Goal: Find specific page/section: Find specific page/section

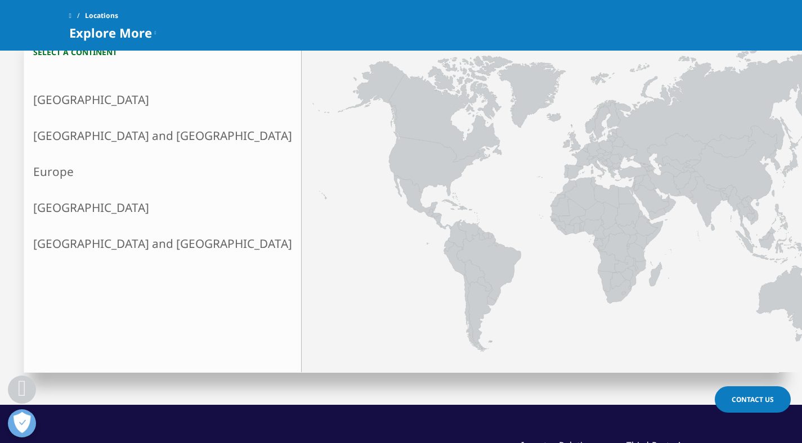
scroll to position [267, 0]
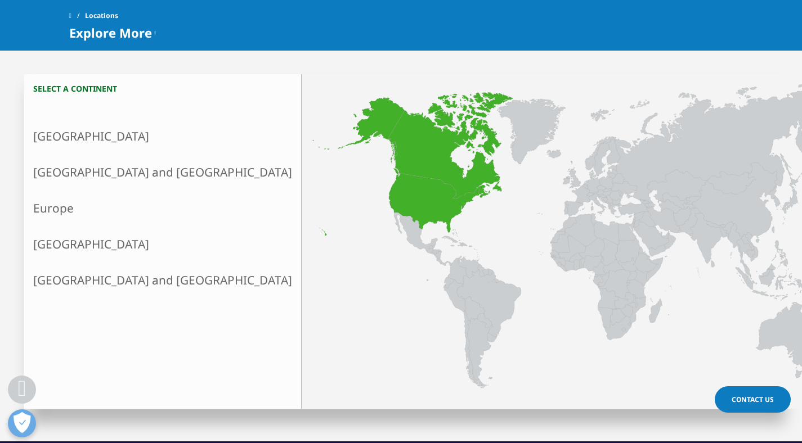
click at [119, 134] on link "North America" at bounding box center [162, 136] width 277 height 36
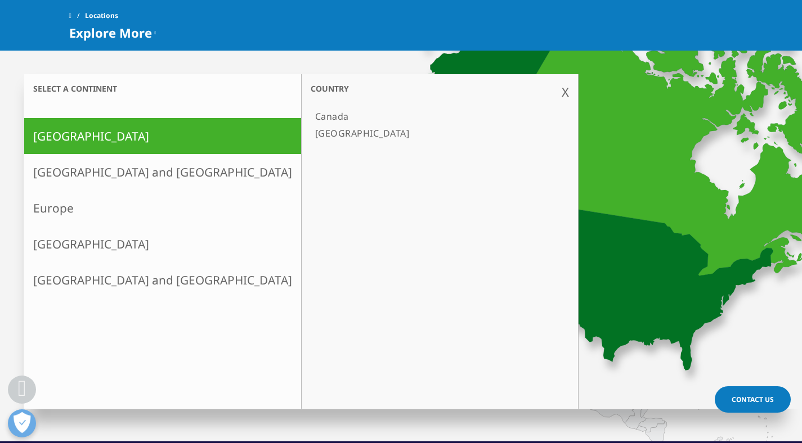
click at [311, 131] on link "[GEOGRAPHIC_DATA]" at bounding box center [434, 133] width 247 height 17
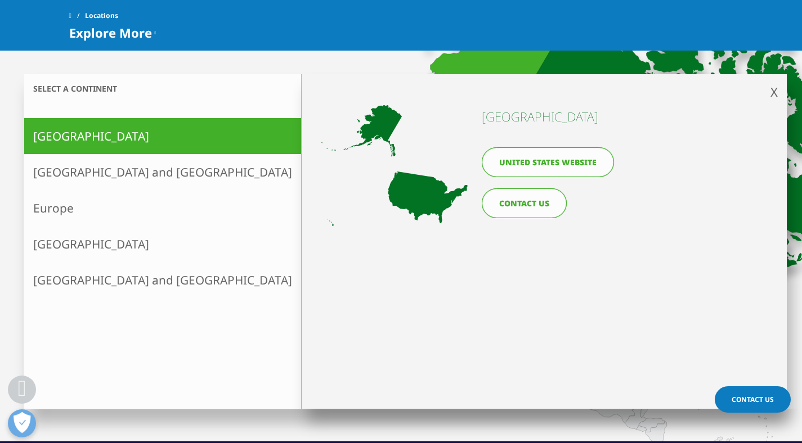
click at [311, 116] on link "Canada" at bounding box center [434, 116] width 247 height 17
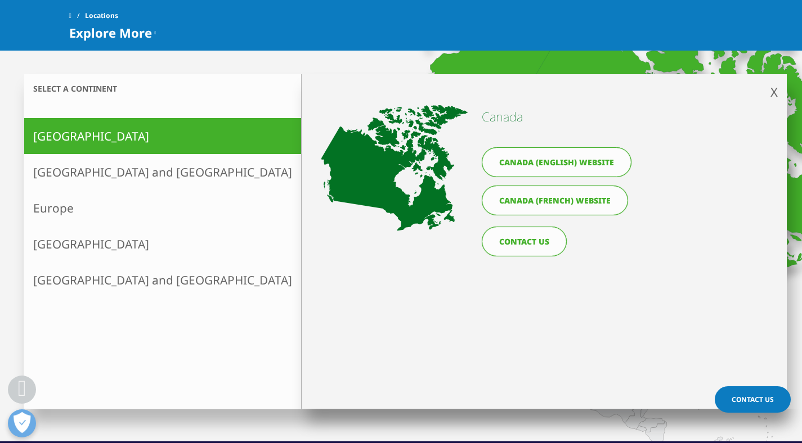
click at [81, 176] on link "Asia and Oceania" at bounding box center [162, 172] width 277 height 36
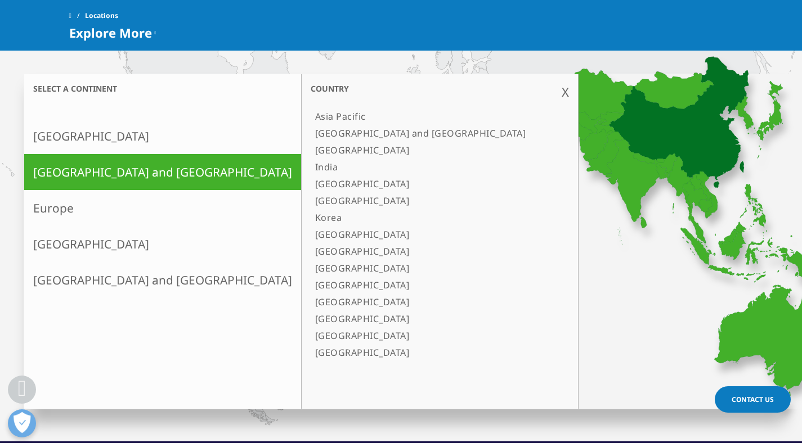
click at [311, 149] on link "[GEOGRAPHIC_DATA]" at bounding box center [434, 150] width 247 height 17
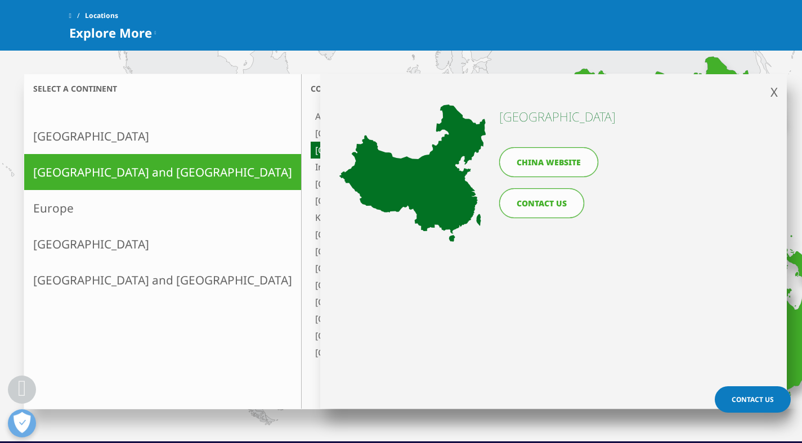
click at [527, 167] on link "China website" at bounding box center [548, 162] width 99 height 30
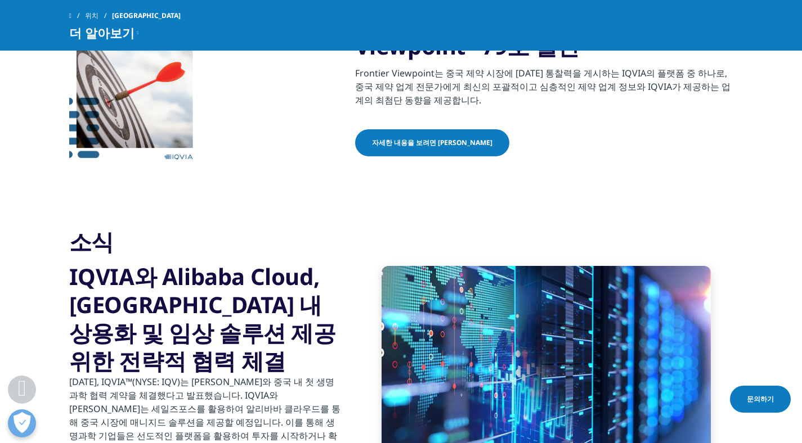
scroll to position [411, 0]
